Goal: Transaction & Acquisition: Purchase product/service

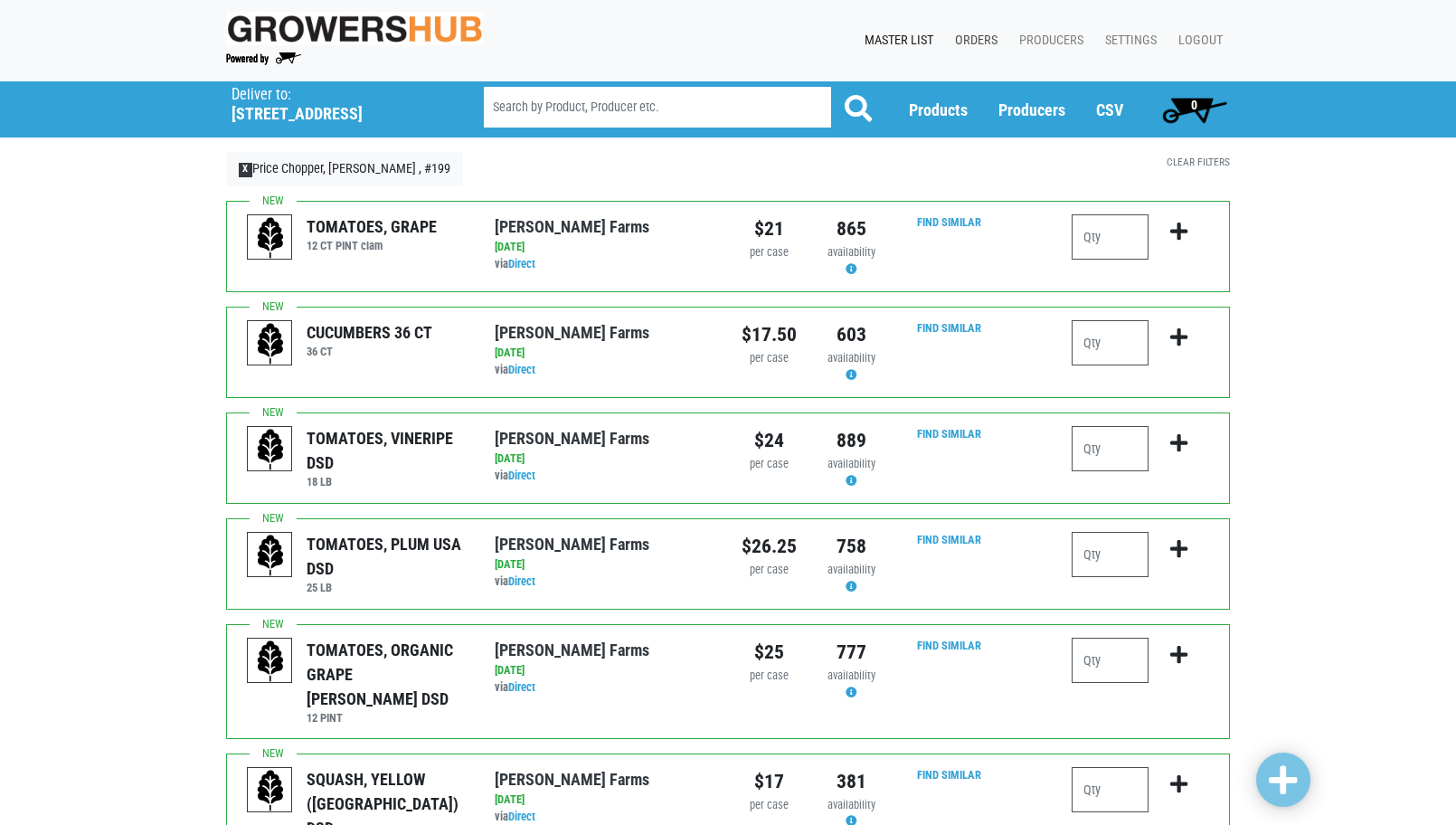
click at [986, 30] on link "Orders" at bounding box center [972, 41] width 65 height 35
click at [1110, 235] on input "number" at bounding box center [1110, 237] width 77 height 45
type input "3"
click at [1111, 333] on input "number" at bounding box center [1110, 343] width 77 height 45
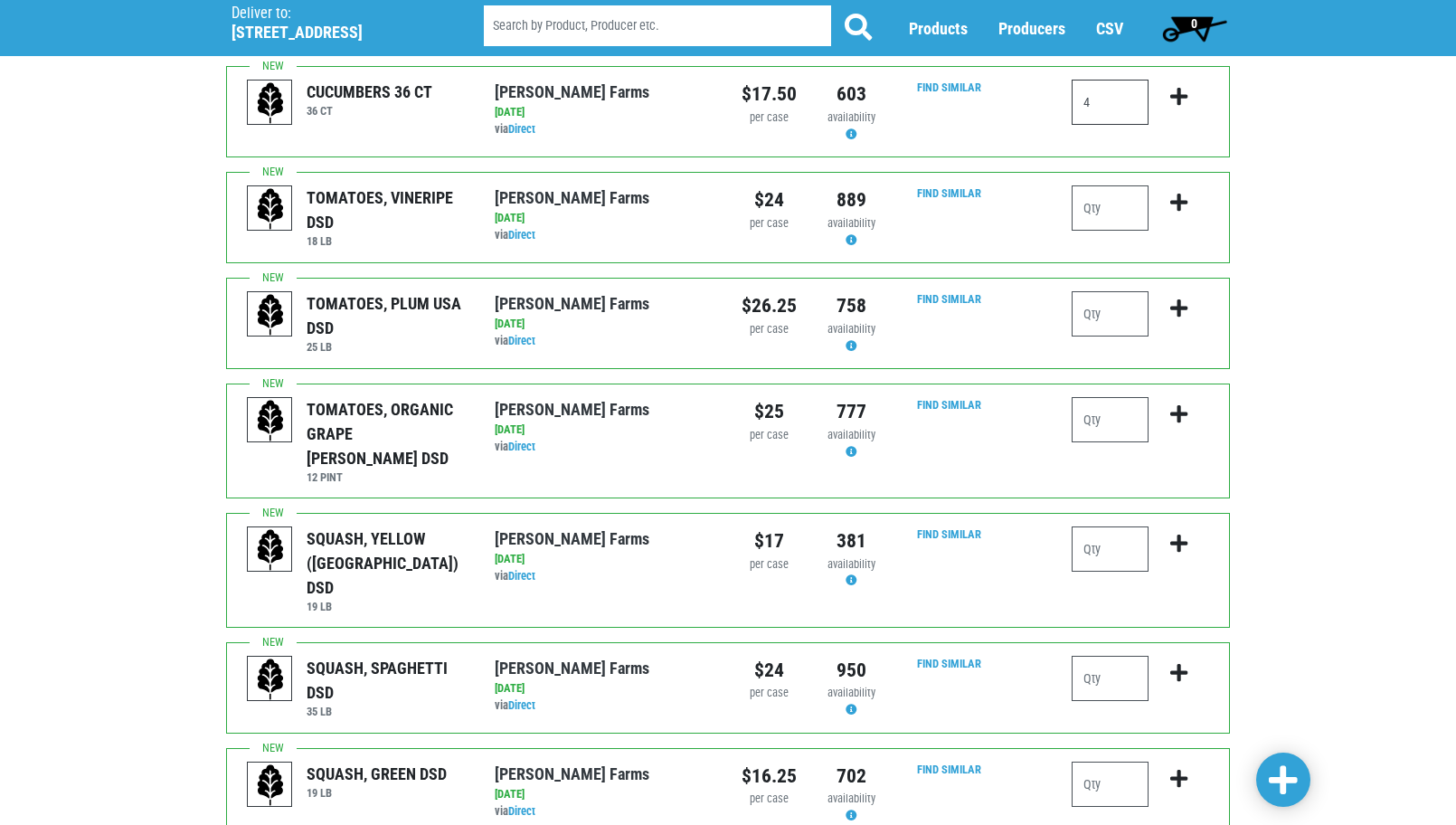
scroll to position [362, 0]
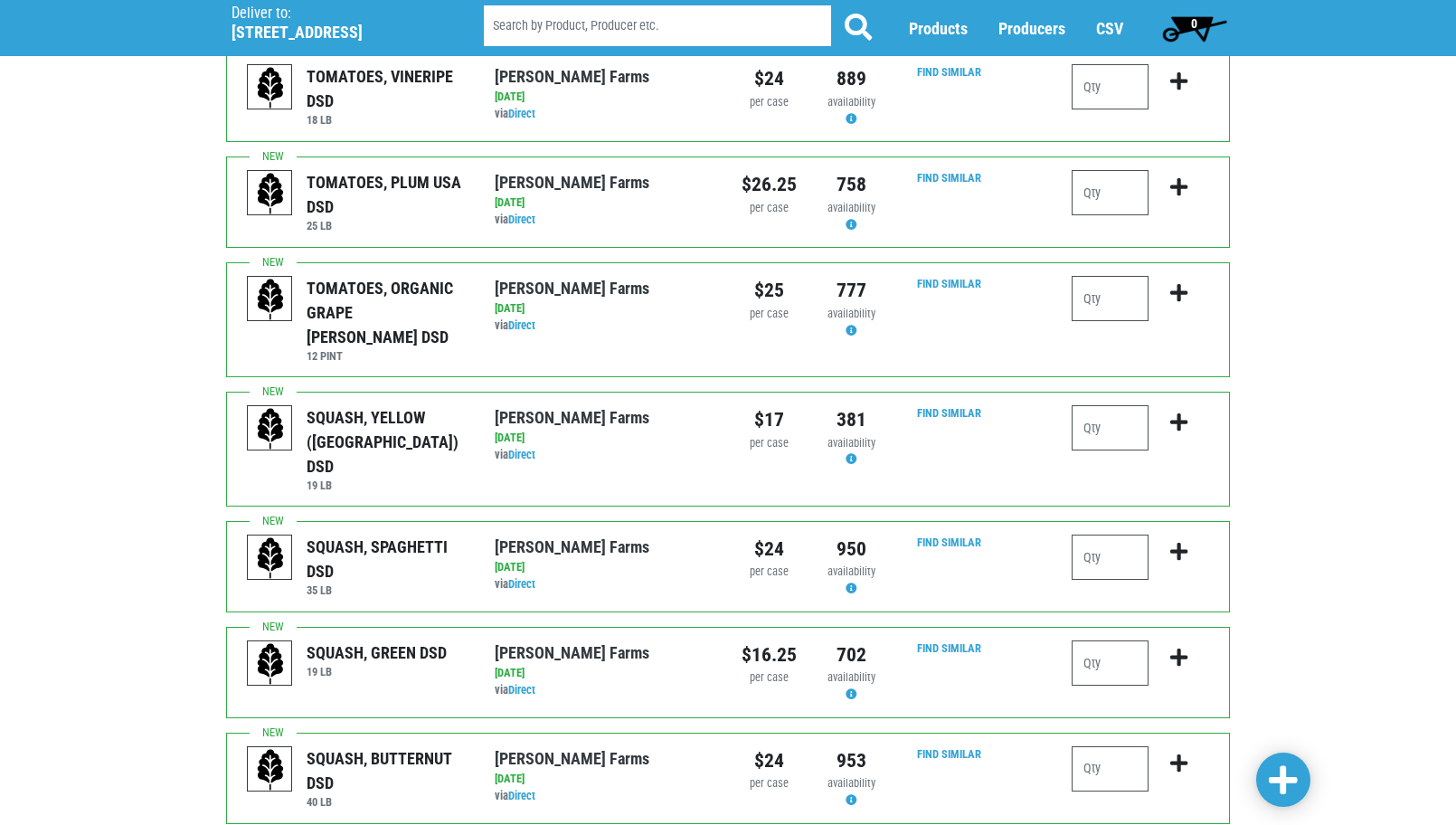
type input "4"
click at [1109, 406] on input "number" at bounding box center [1110, 428] width 77 height 45
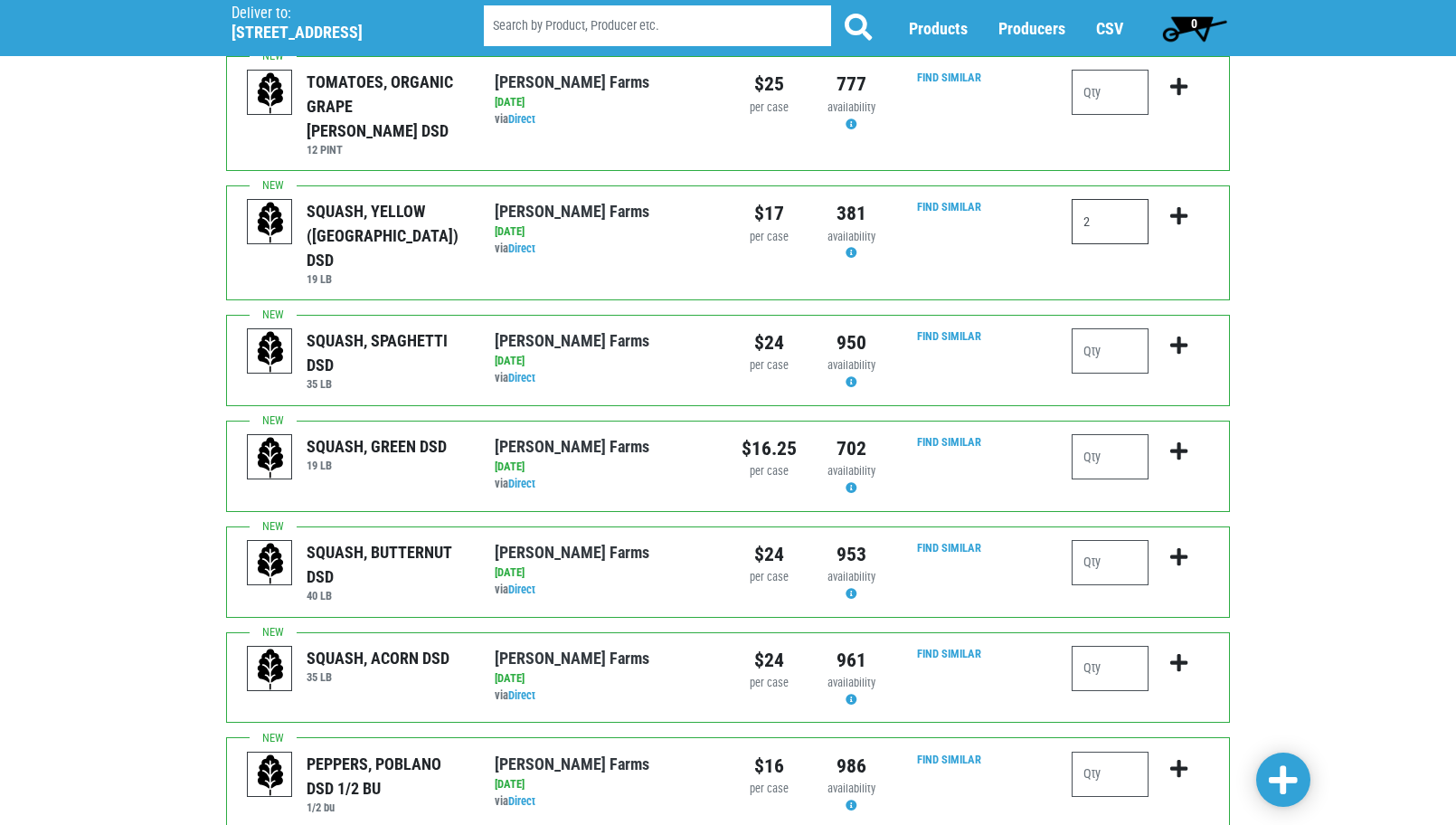
scroll to position [634, 0]
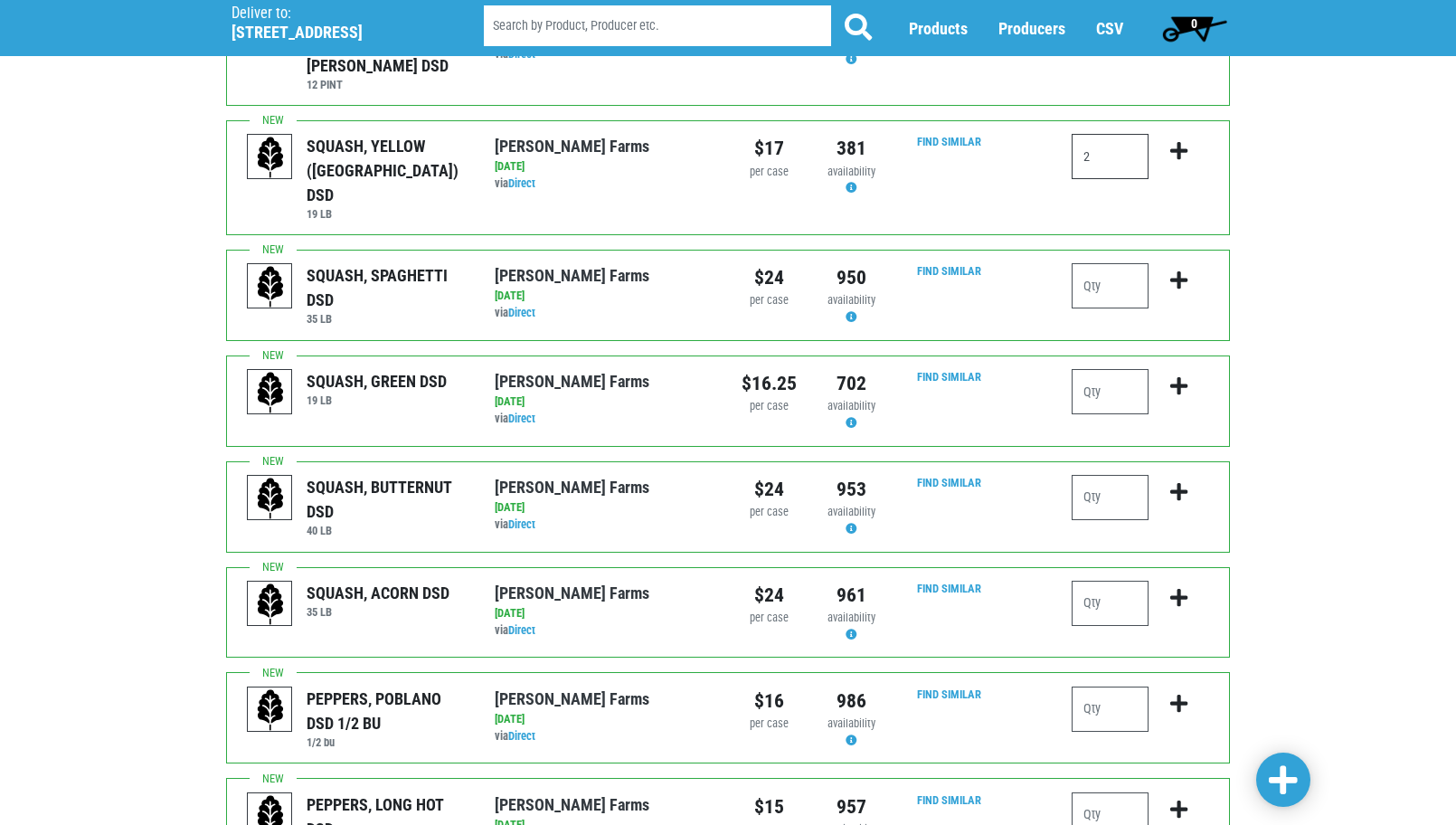
type input "2"
click at [1110, 369] on input "number" at bounding box center [1110, 391] width 77 height 45
type input "4"
click at [1342, 564] on div "Deliver To Price Chopper, [PERSON_NAME] , #199 ([STREET_ADDRESS][PERSON_NAME]) …" at bounding box center [728, 636] width 1456 height 2376
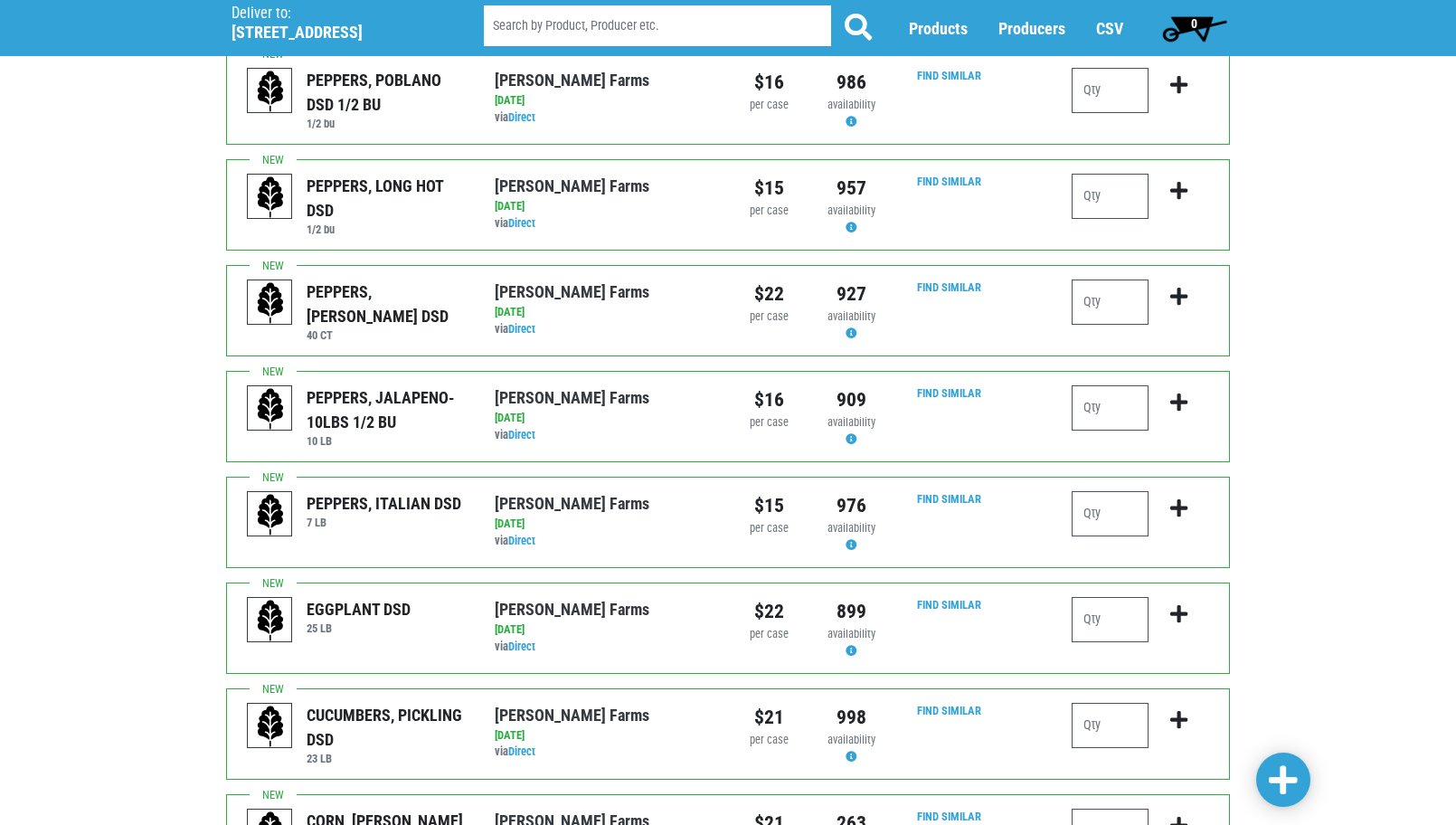
scroll to position [1267, 0]
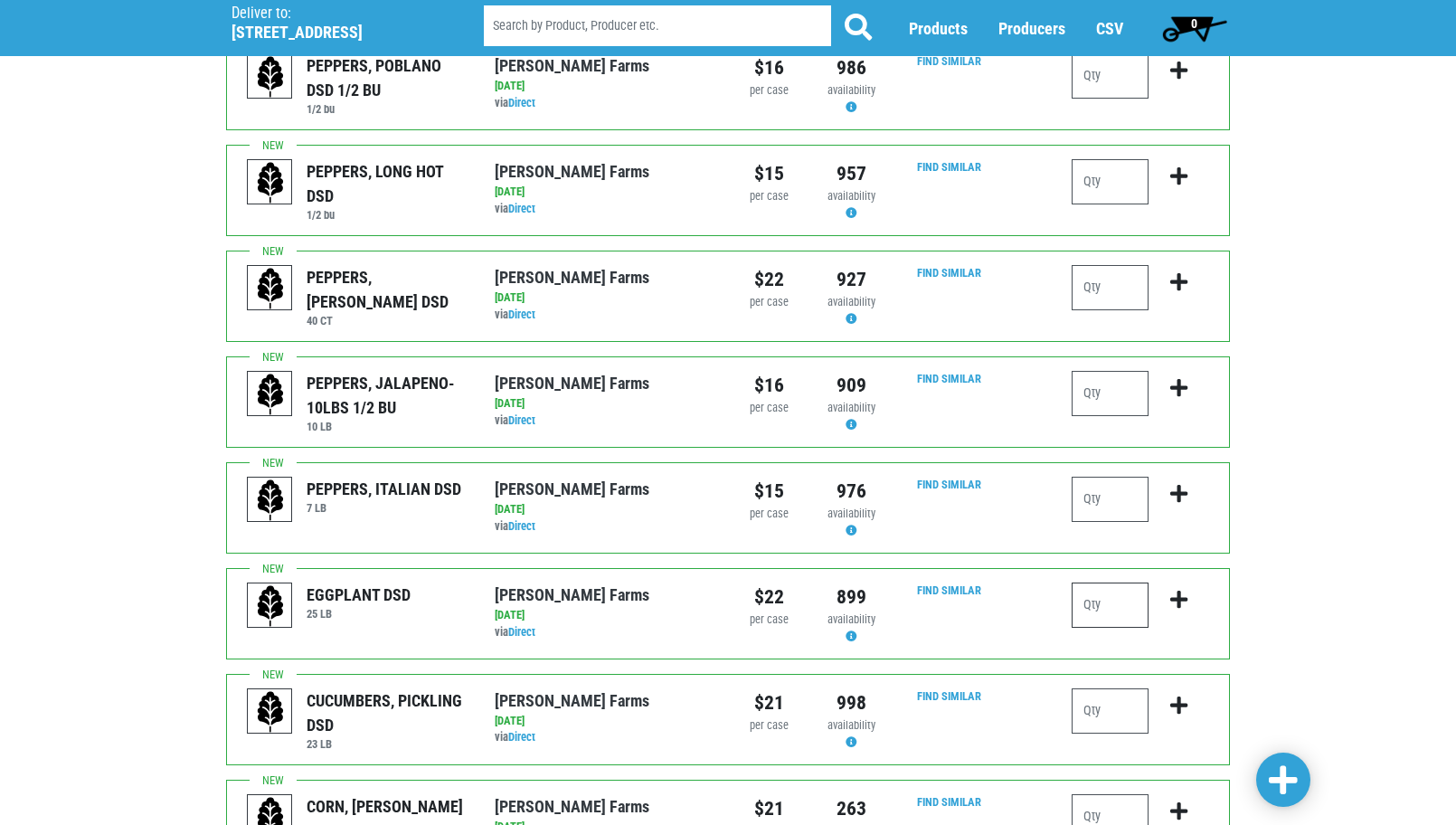
click at [1093, 583] on input "number" at bounding box center [1110, 605] width 77 height 45
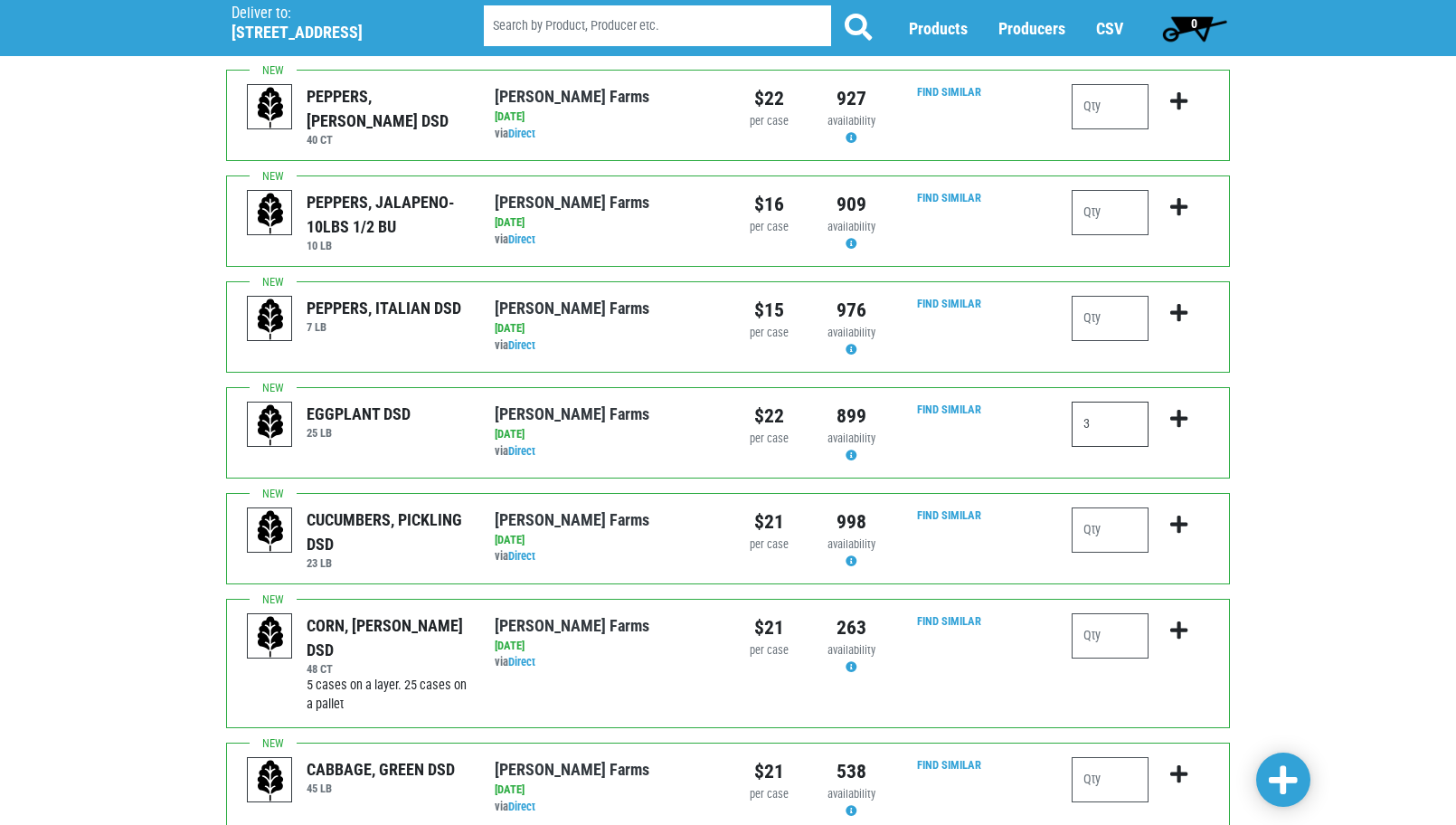
scroll to position [1631, 0]
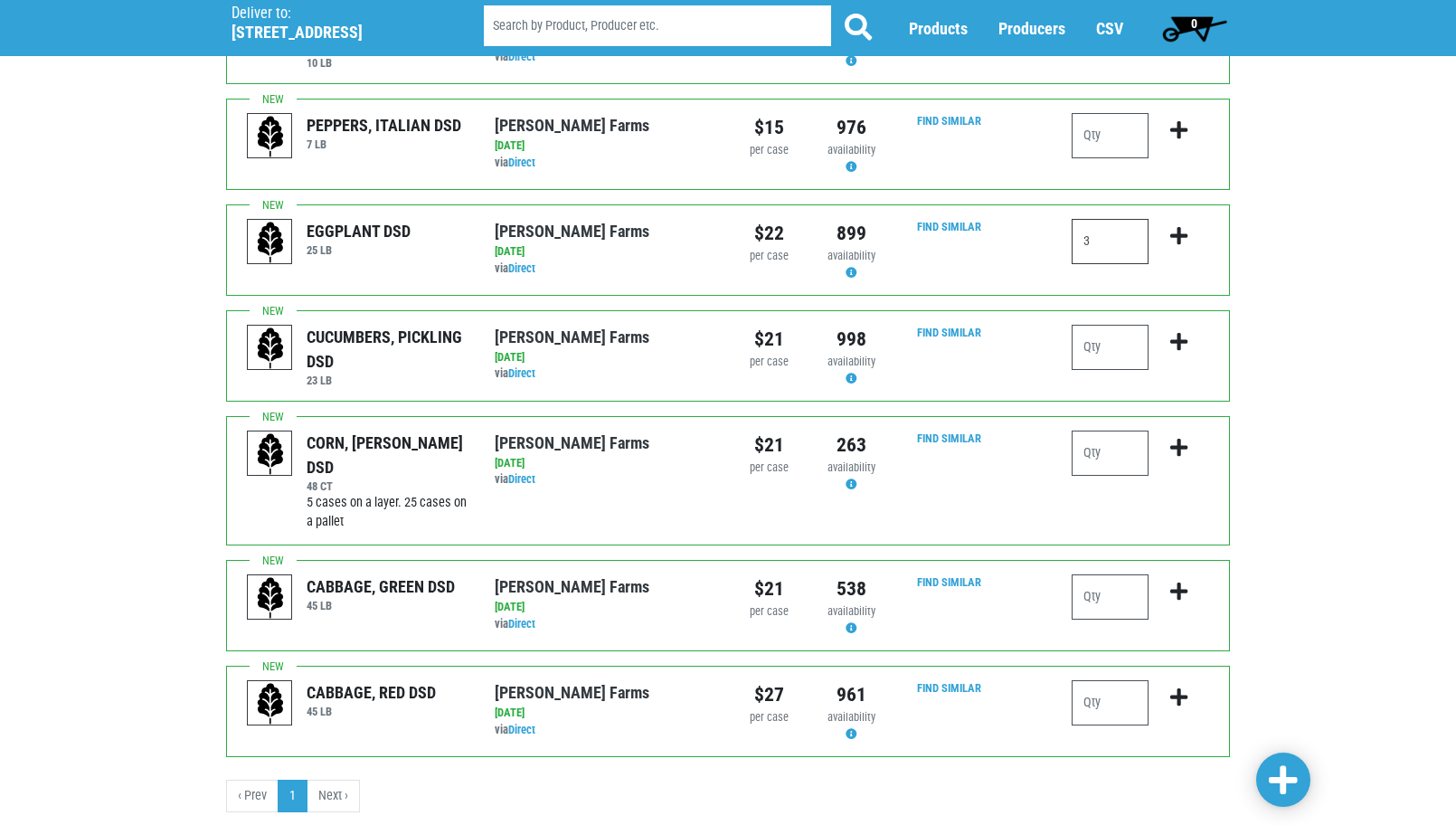
type input "3"
click at [332, 781] on li "Next ›" at bounding box center [334, 797] width 52 height 33
click at [1274, 771] on span at bounding box center [1283, 782] width 29 height 33
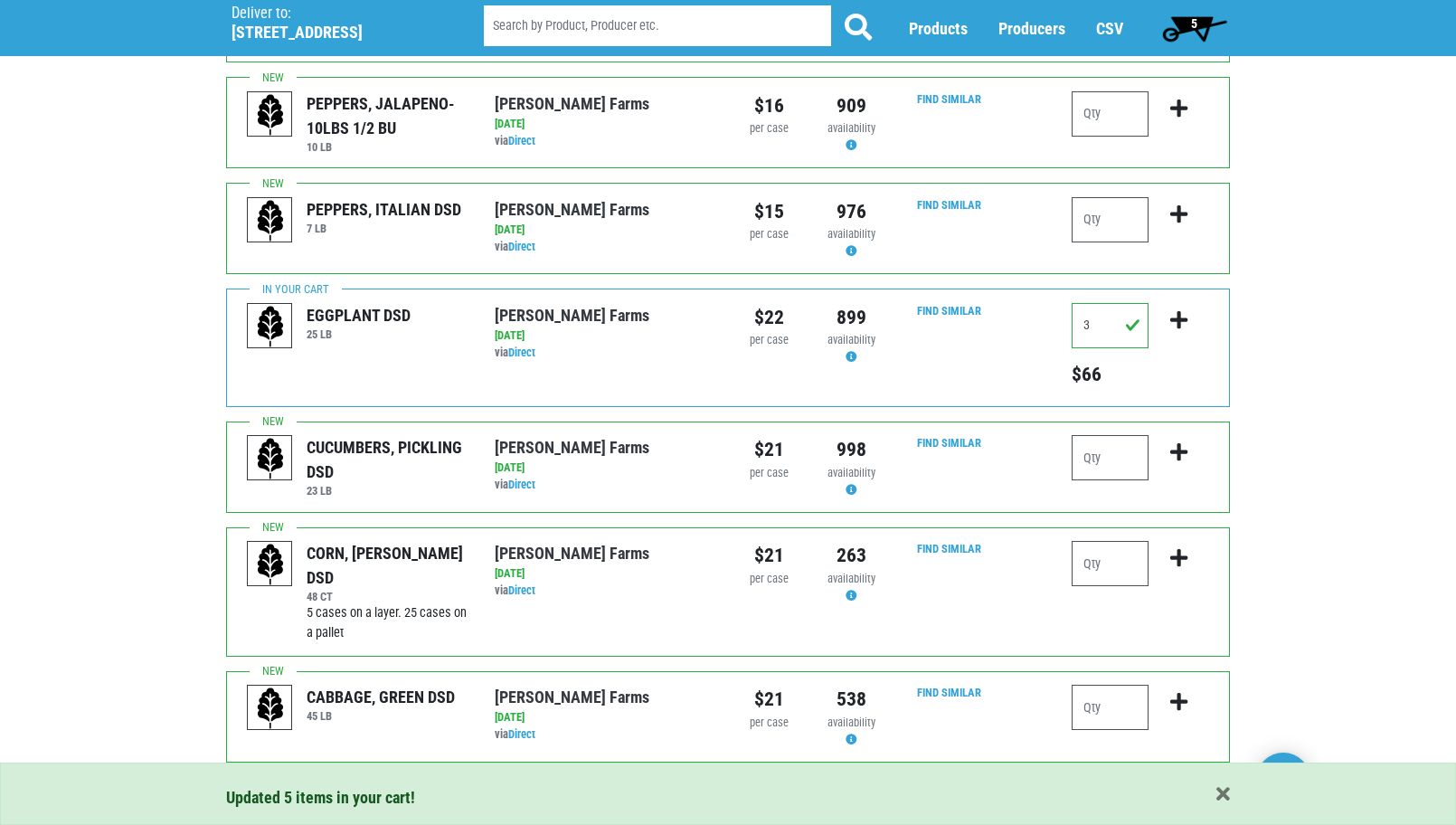
scroll to position [1739, 0]
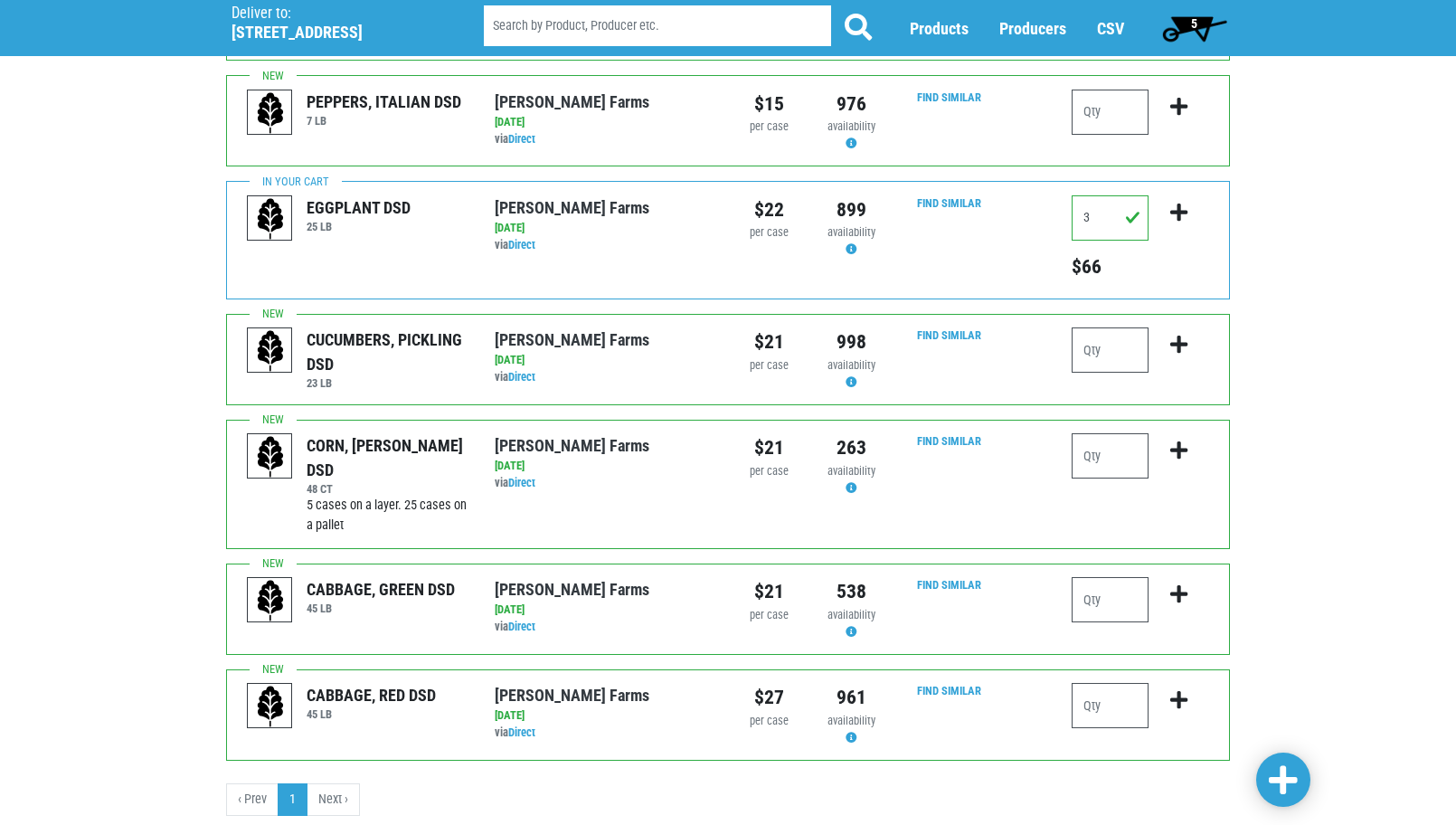
click at [1191, 23] on span "5" at bounding box center [1194, 23] width 7 height 14
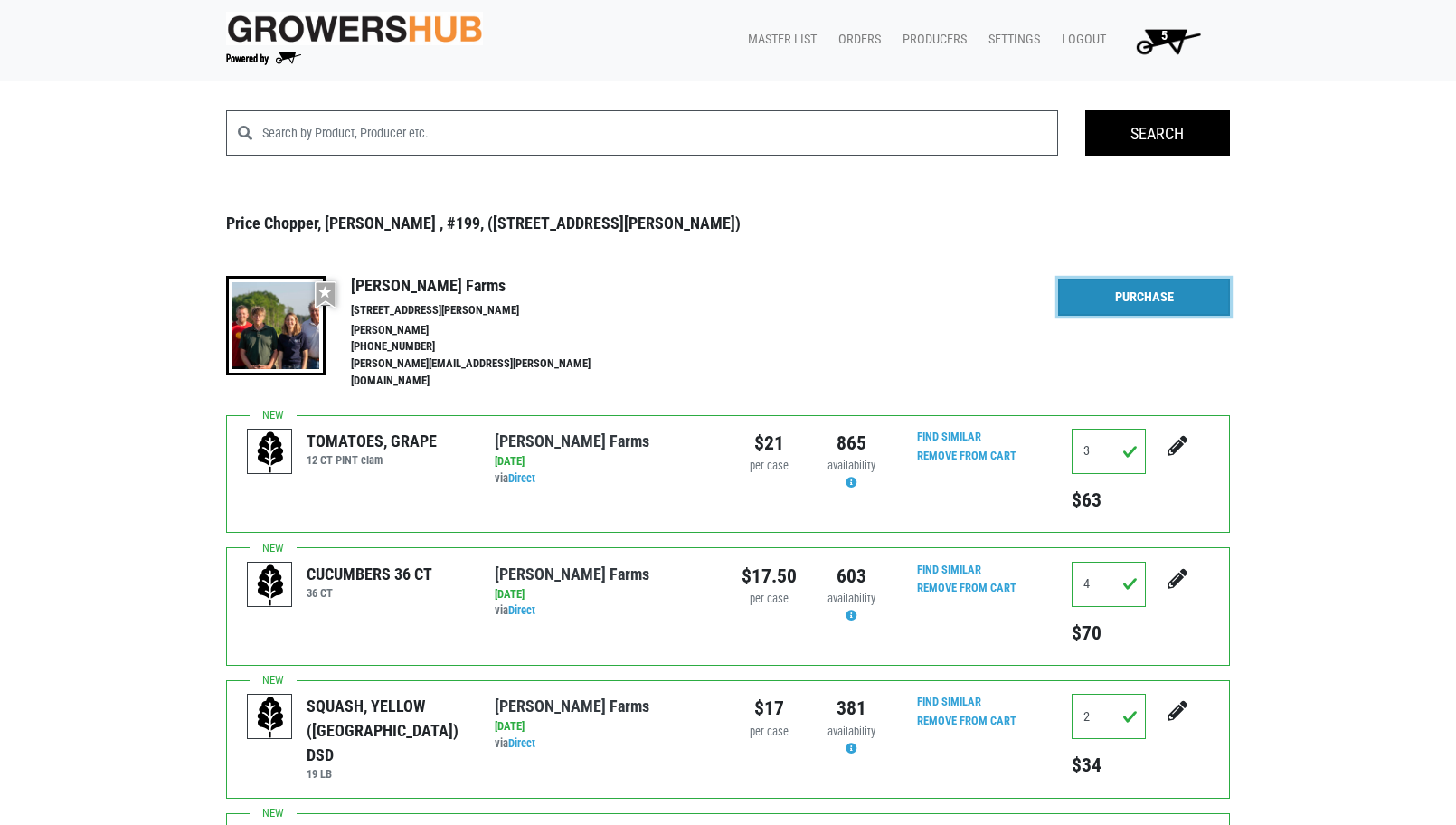
click at [1125, 303] on link "Purchase" at bounding box center [1144, 298] width 172 height 38
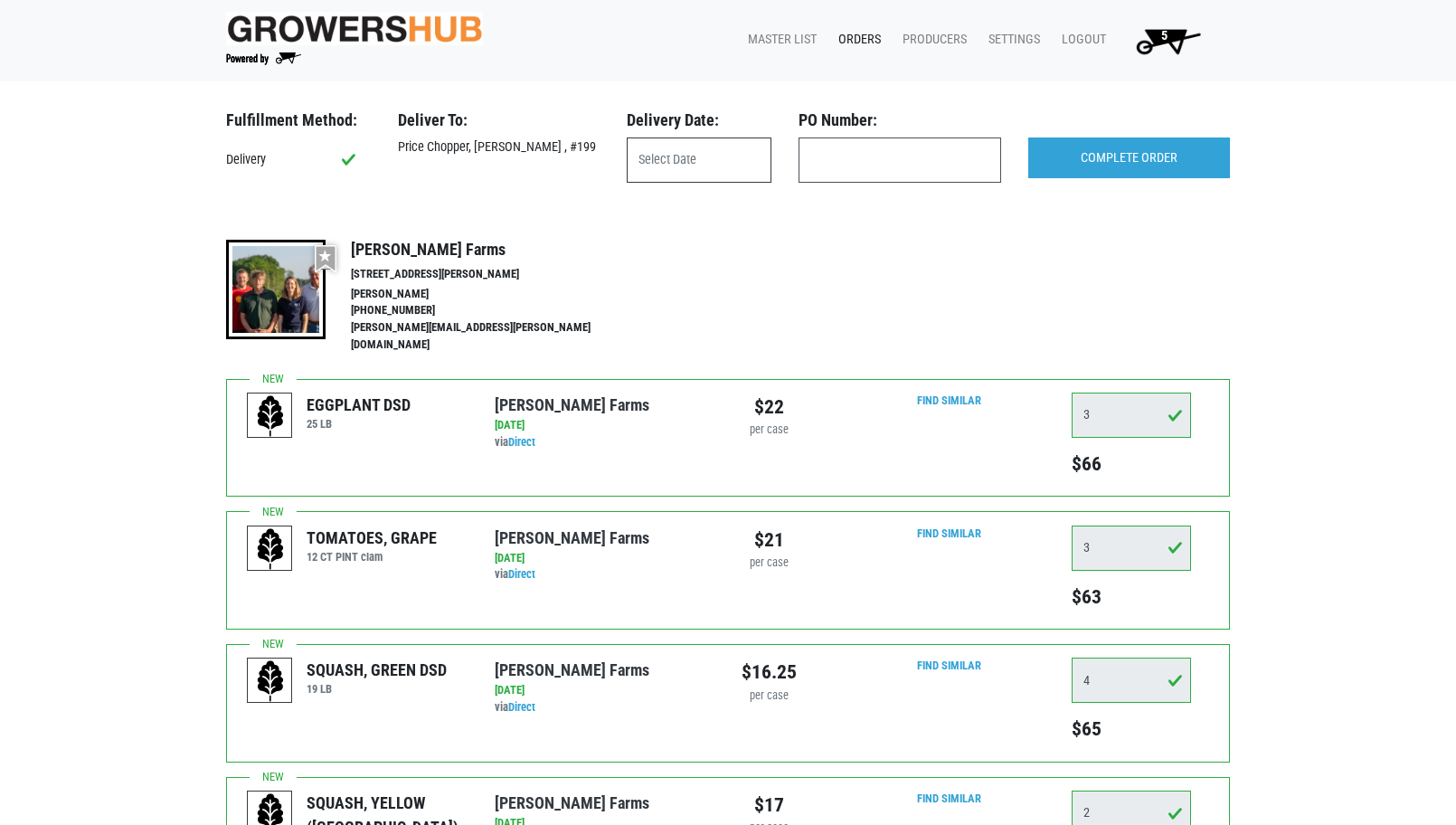
click at [687, 156] on input "text" at bounding box center [699, 159] width 145 height 45
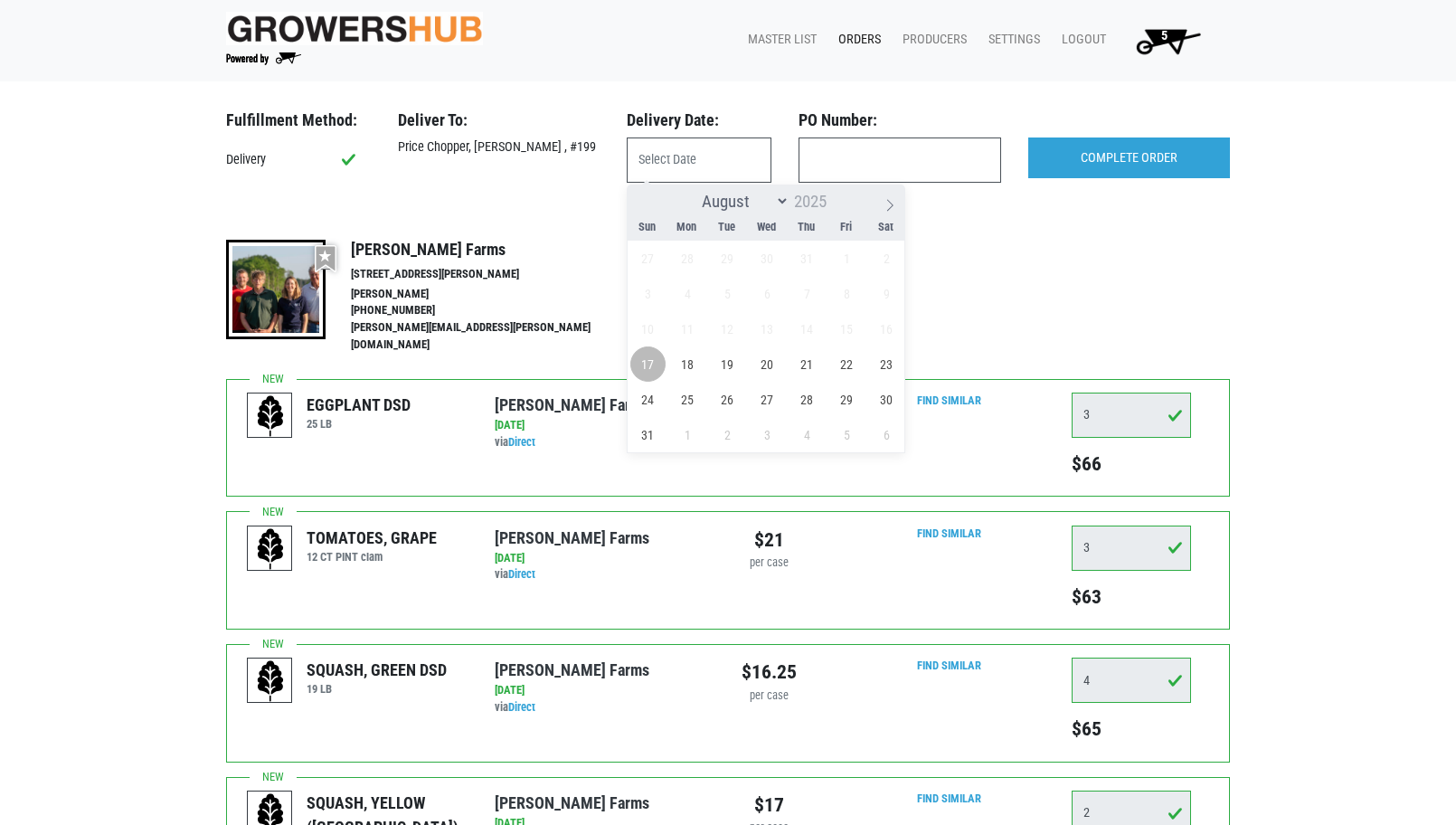
click at [652, 367] on span "17" at bounding box center [648, 364] width 36 height 36
type input "[DATE]"
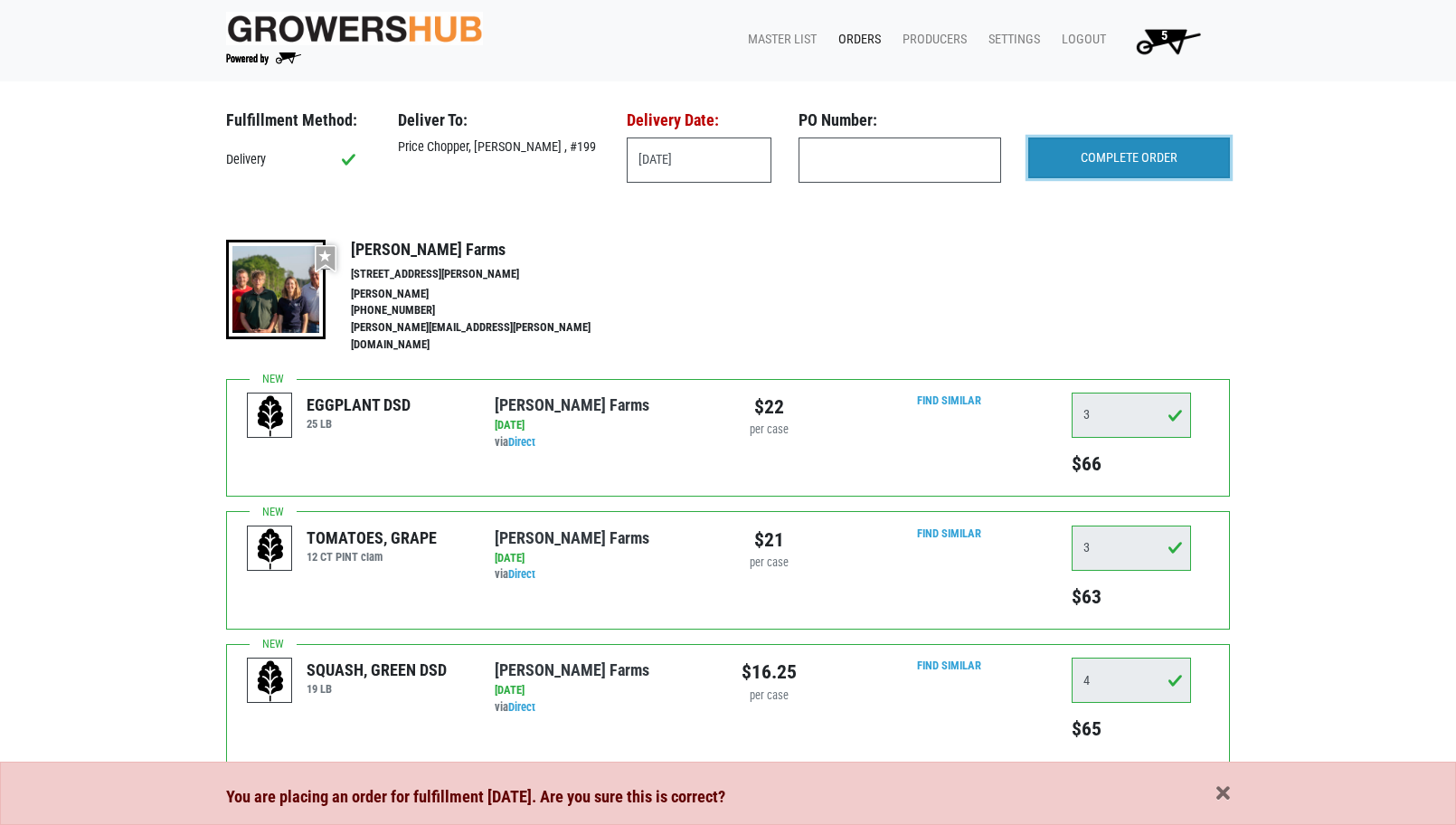
click at [1105, 159] on input "COMPLETE ORDER" at bounding box center [1129, 157] width 202 height 42
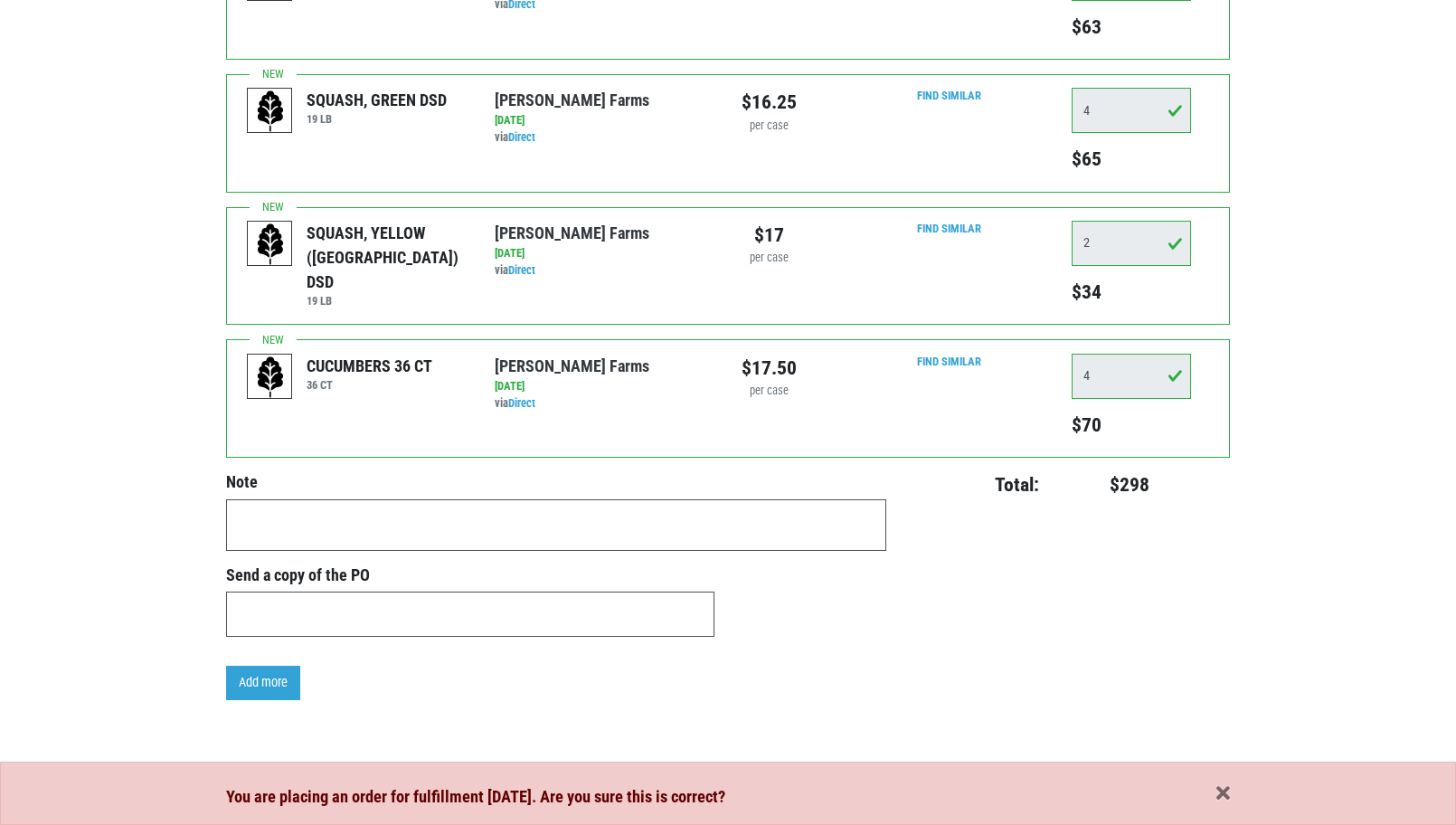
scroll to position [589, 0]
